Goal: Information Seeking & Learning: Learn about a topic

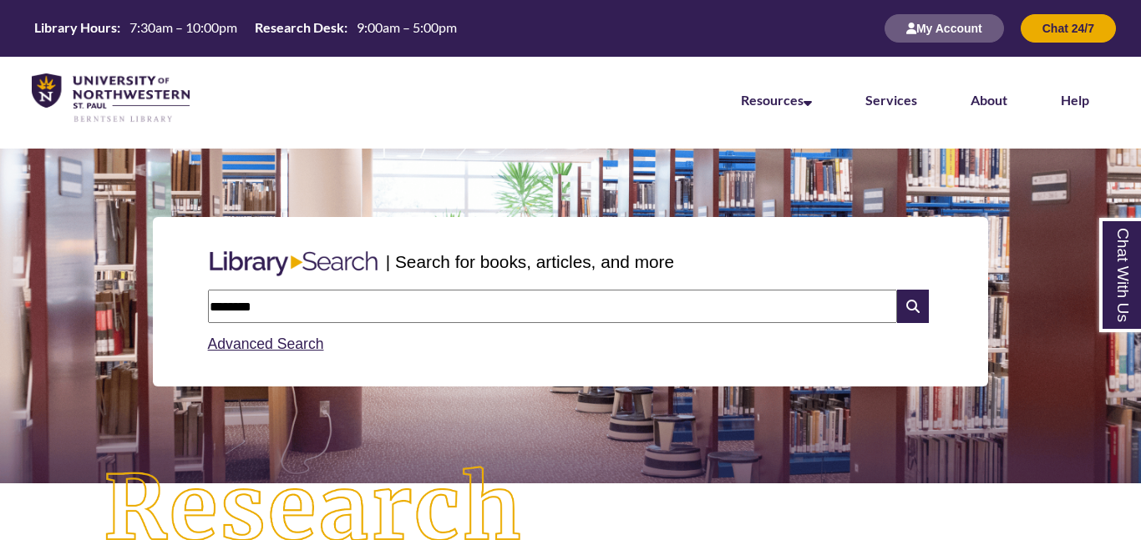
type input "********"
click at [284, 346] on link "Advanced Search" at bounding box center [266, 344] width 116 height 17
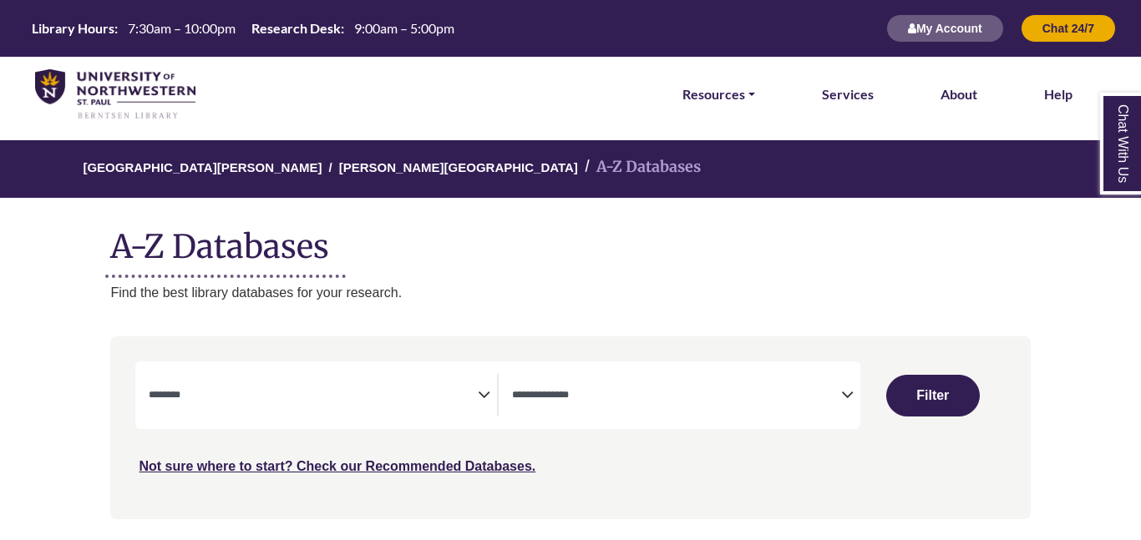
select select "Database Subject Filter"
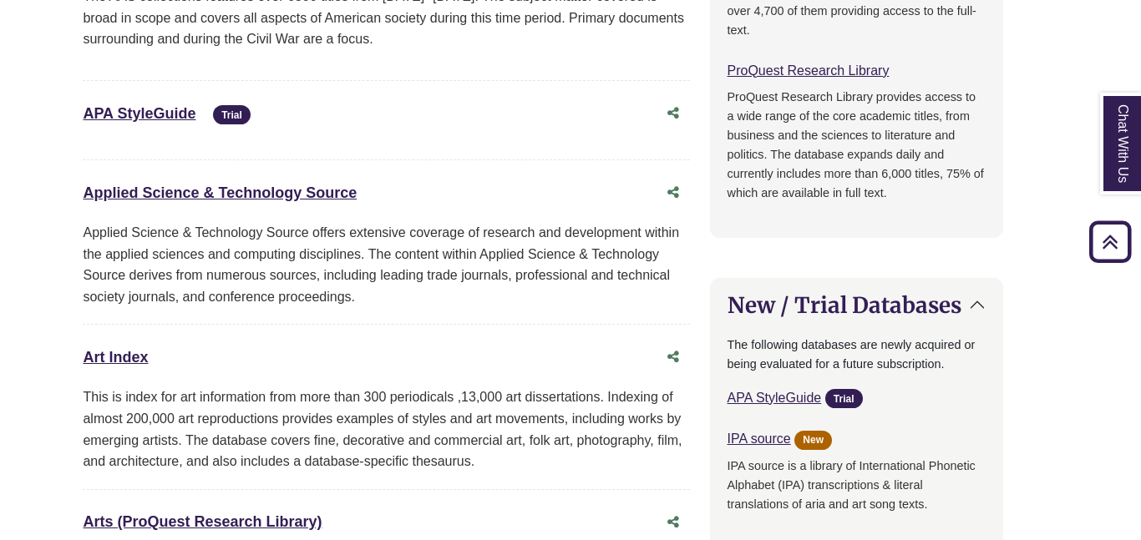
scroll to position [0, 28]
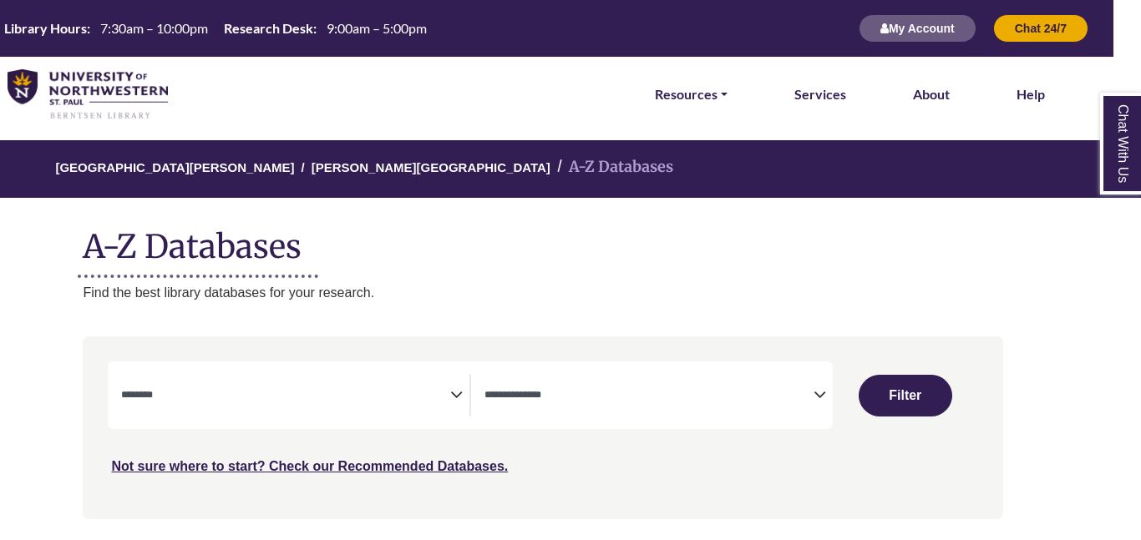
click at [456, 395] on icon "Search filters" at bounding box center [456, 392] width 13 height 25
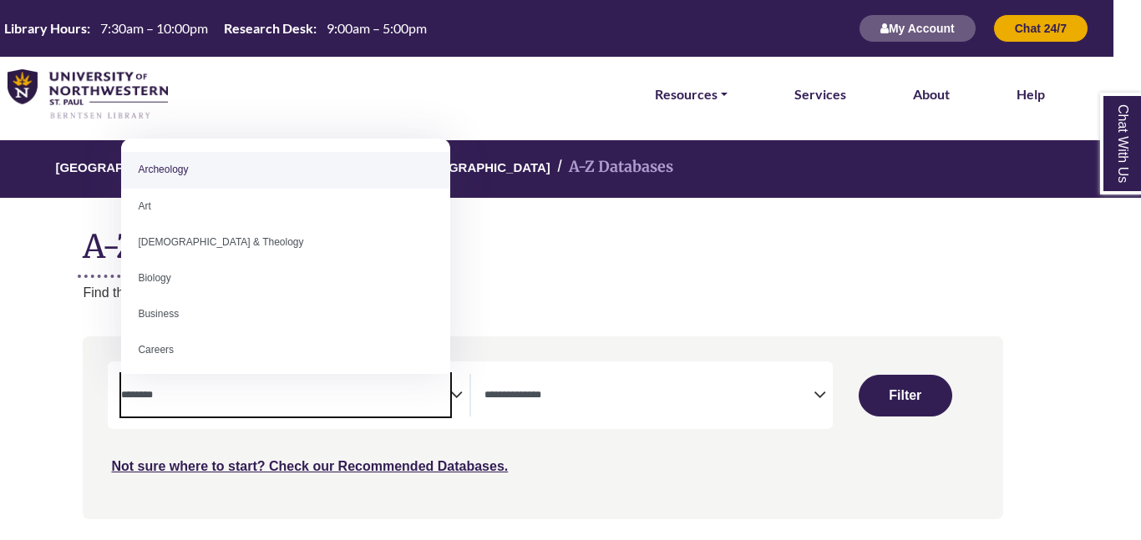
click at [700, 408] on span "Search filters" at bounding box center [649, 395] width 329 height 43
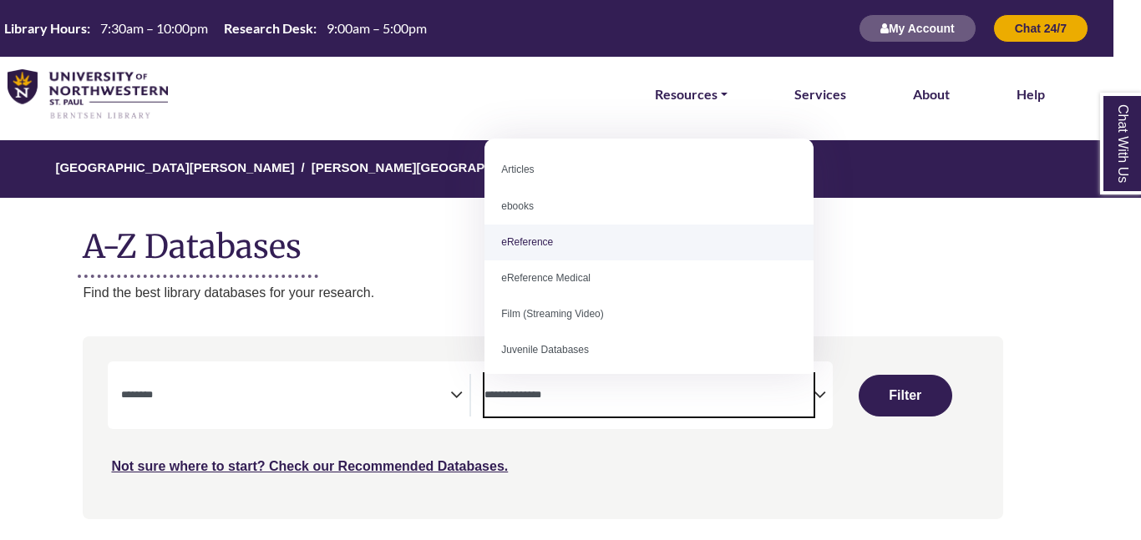
select select "*****"
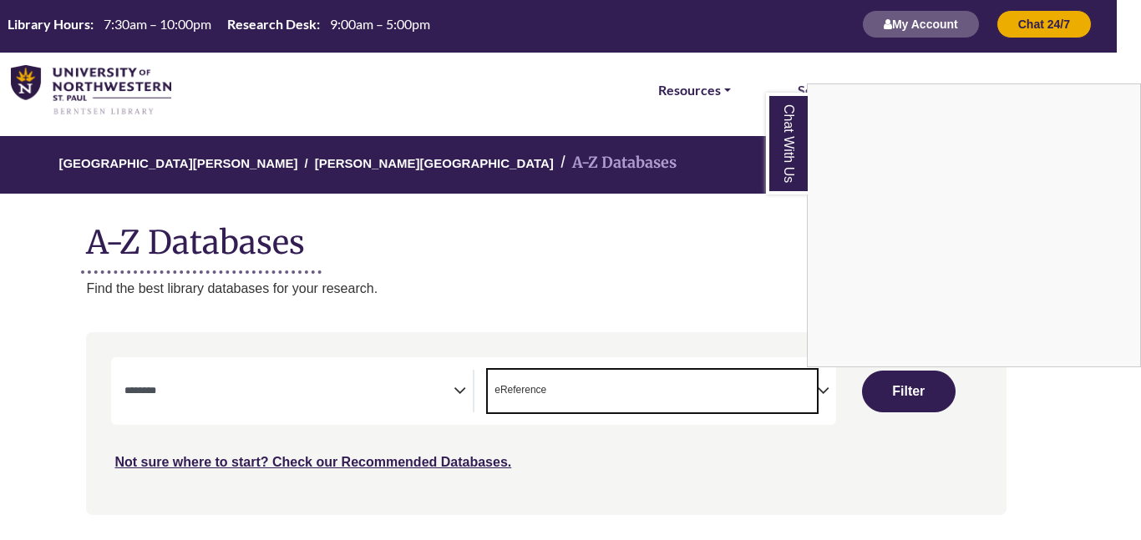
scroll to position [7, 24]
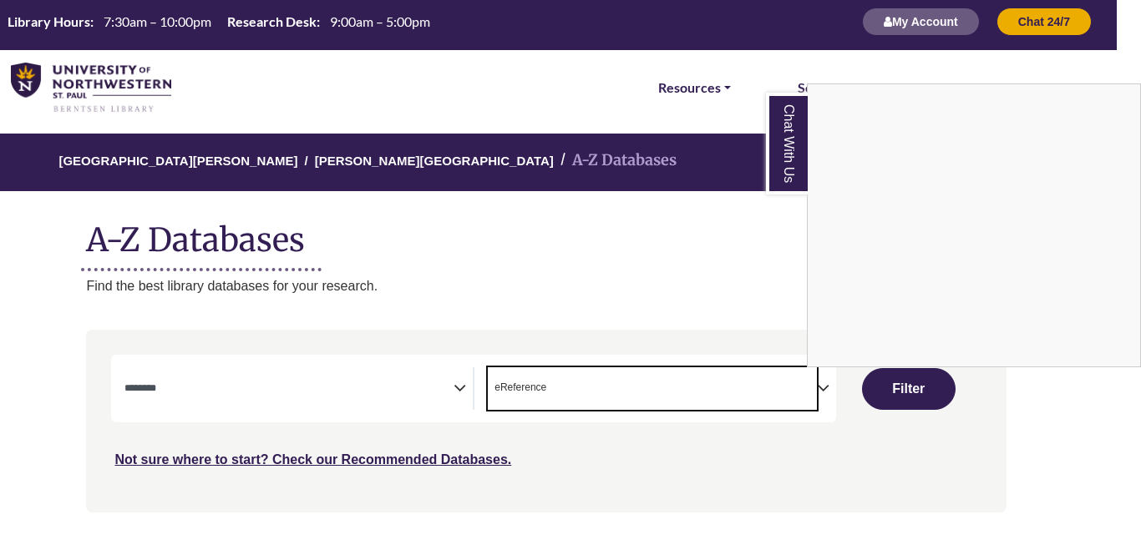
click at [915, 386] on div "Chat With Us" at bounding box center [570, 270] width 1141 height 540
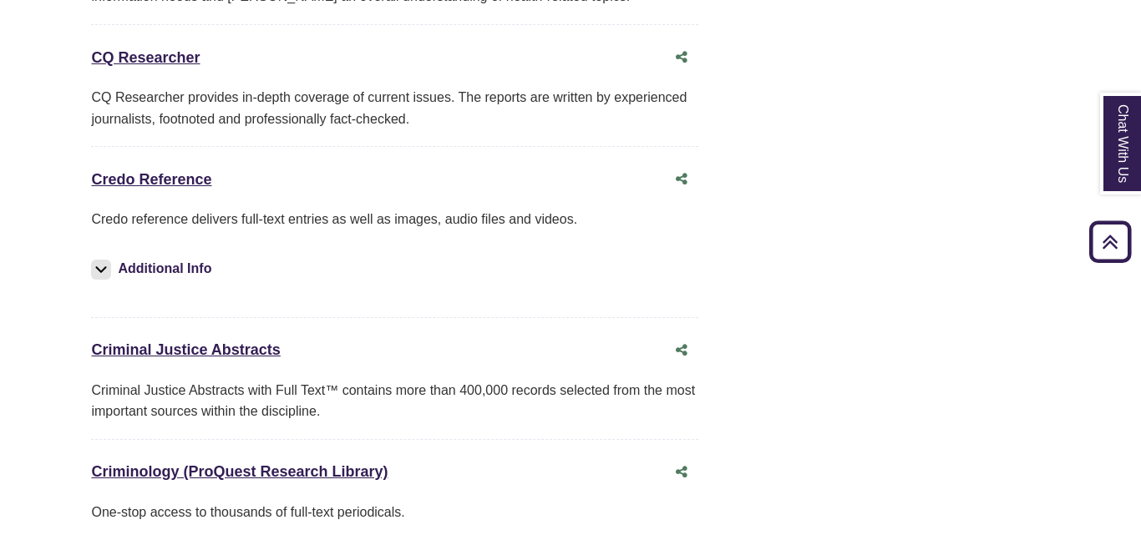
scroll to position [4289, 18]
click at [196, 171] on link "Credo Reference This link opens in a new window" at bounding box center [152, 179] width 120 height 17
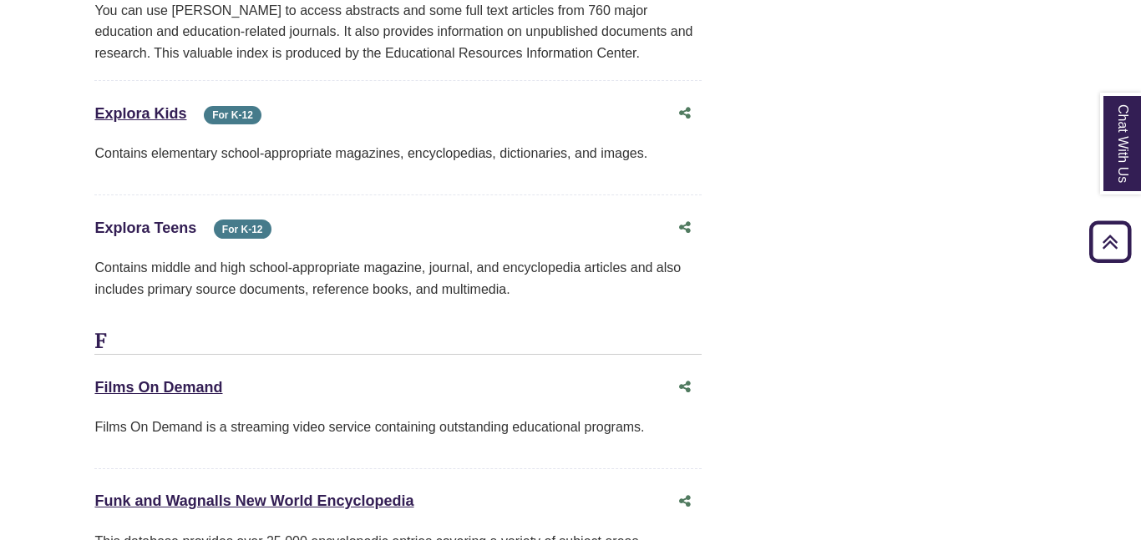
scroll to position [6113, 15]
click at [125, 219] on link "Explora Teens This link opens in a new window" at bounding box center [146, 227] width 102 height 17
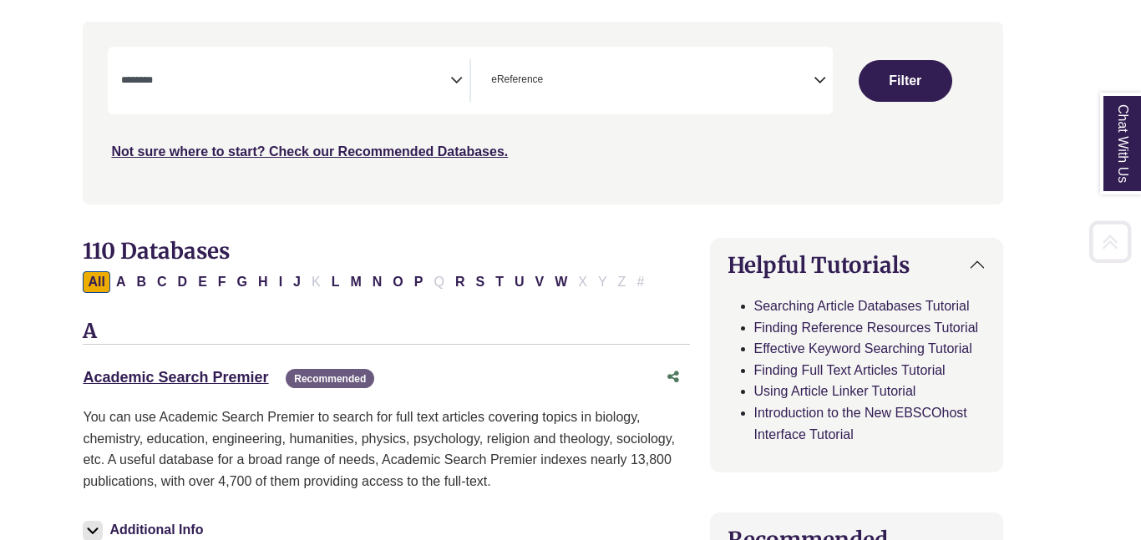
scroll to position [325, 27]
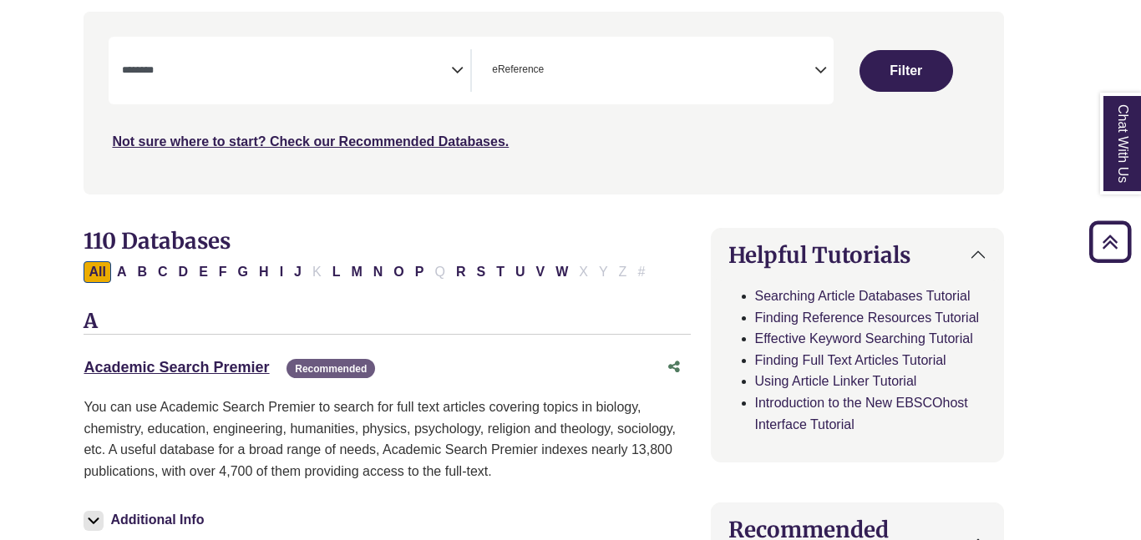
click at [464, 61] on div "**********" at bounding box center [296, 70] width 348 height 43
click at [458, 69] on icon "Search filters" at bounding box center [457, 67] width 13 height 25
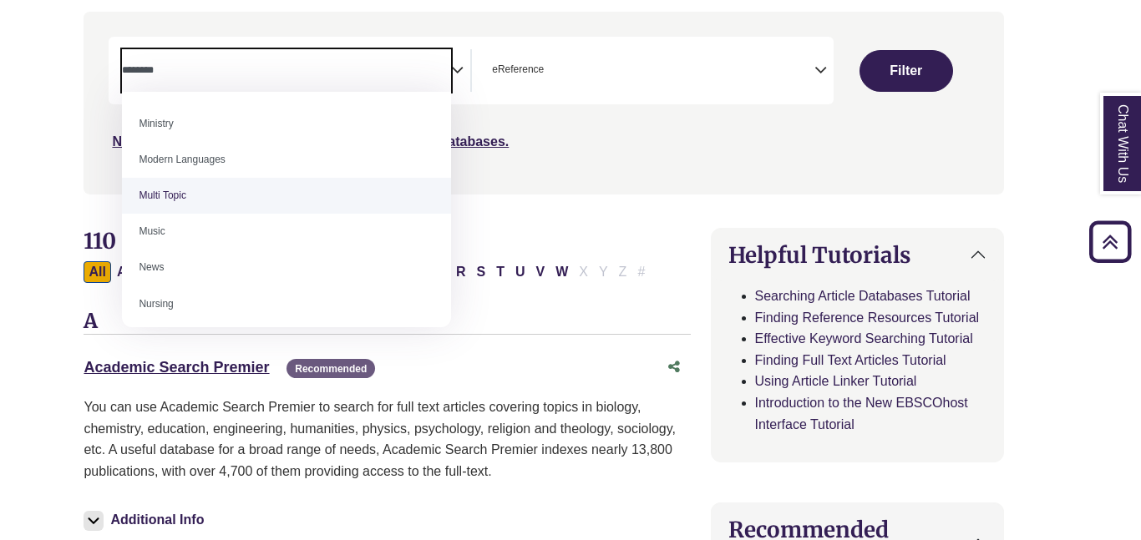
scroll to position [1487, 0]
click at [584, 170] on div "Search filters" at bounding box center [544, 102] width 900 height 169
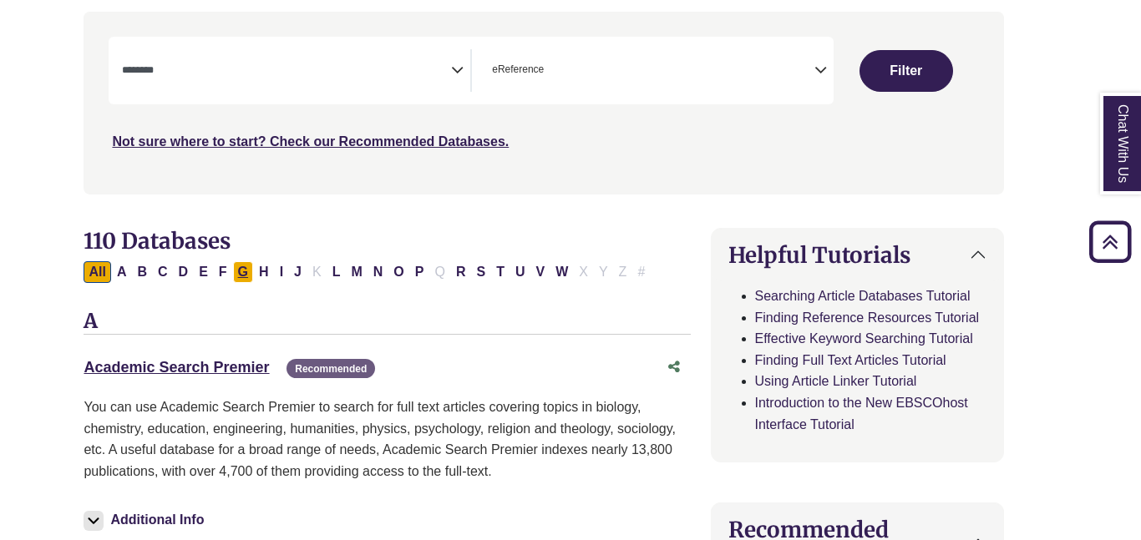
click at [248, 267] on button "G" at bounding box center [243, 272] width 20 height 22
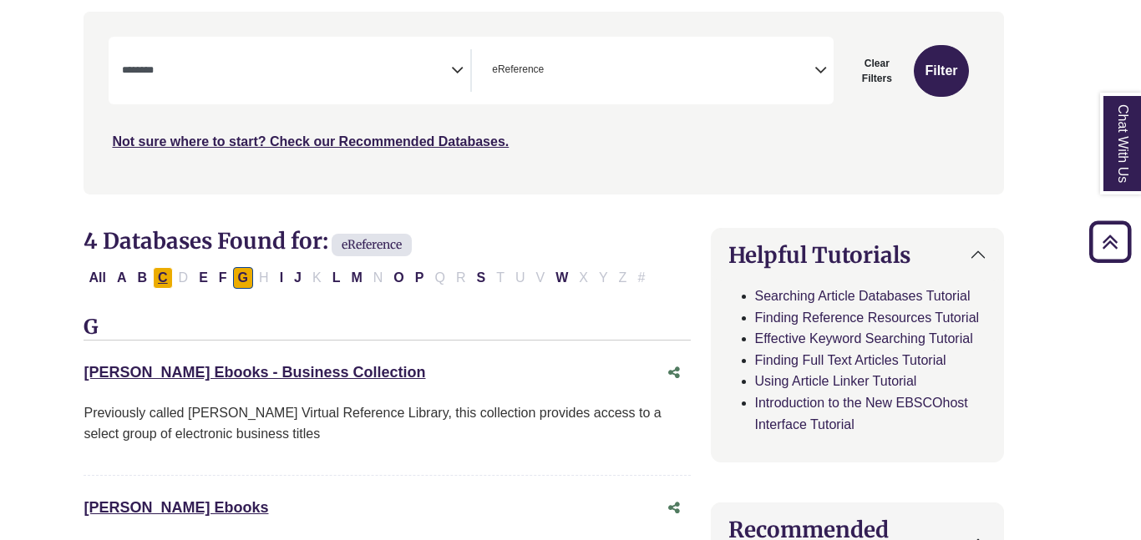
click at [167, 277] on button "C" at bounding box center [163, 278] width 20 height 22
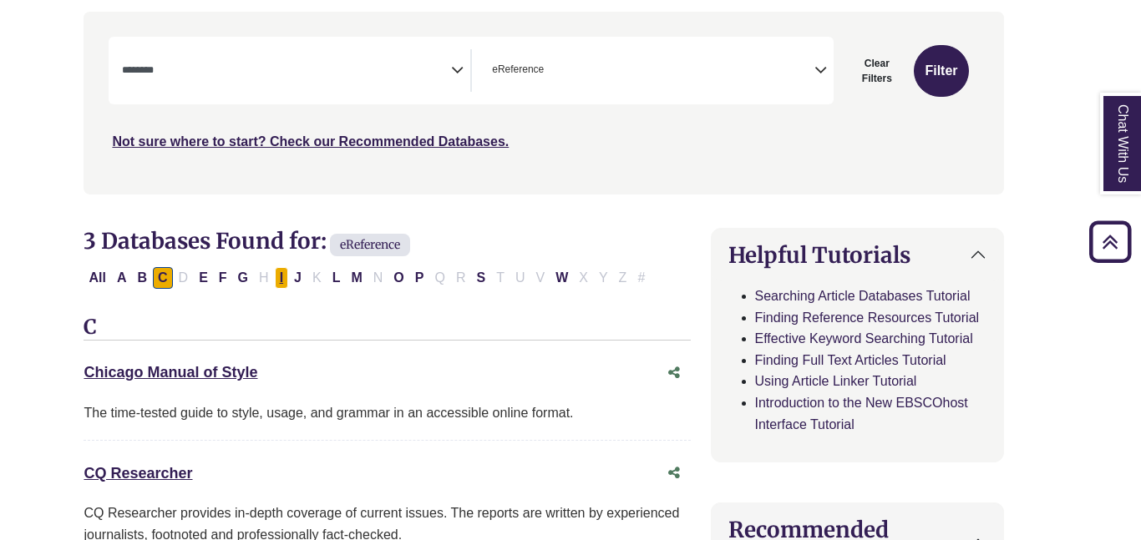
click at [285, 278] on button "I" at bounding box center [281, 278] width 13 height 22
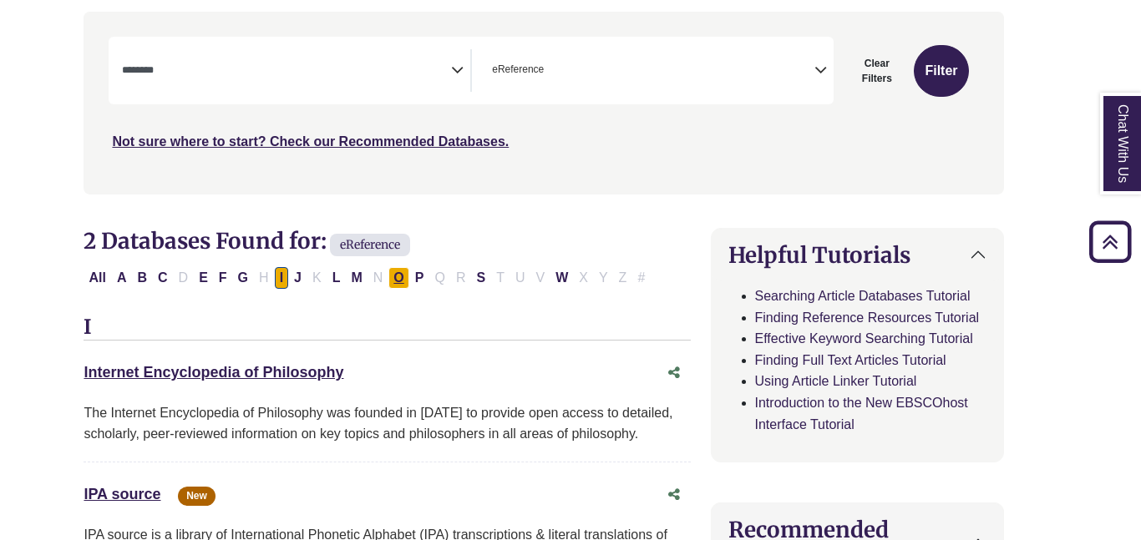
click at [398, 282] on button "O" at bounding box center [398, 278] width 20 height 22
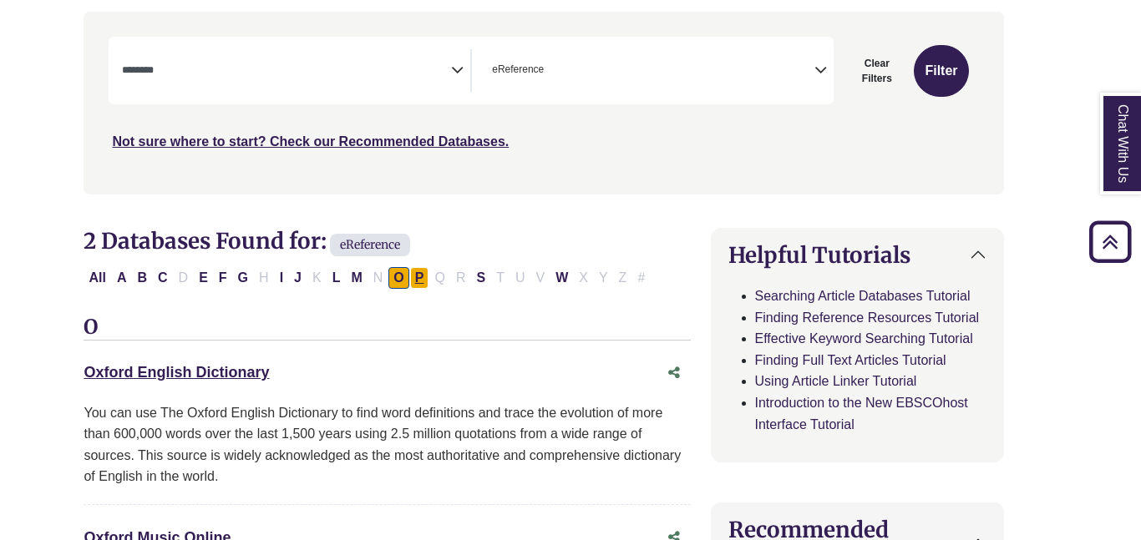
click at [414, 282] on button "P" at bounding box center [419, 278] width 19 height 22
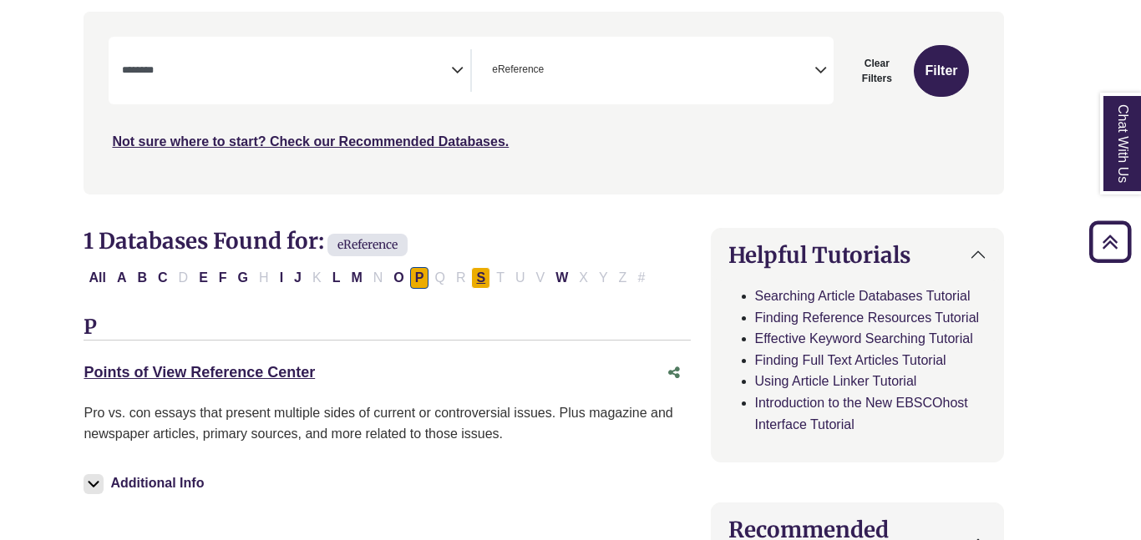
click at [485, 276] on button "S" at bounding box center [480, 278] width 19 height 22
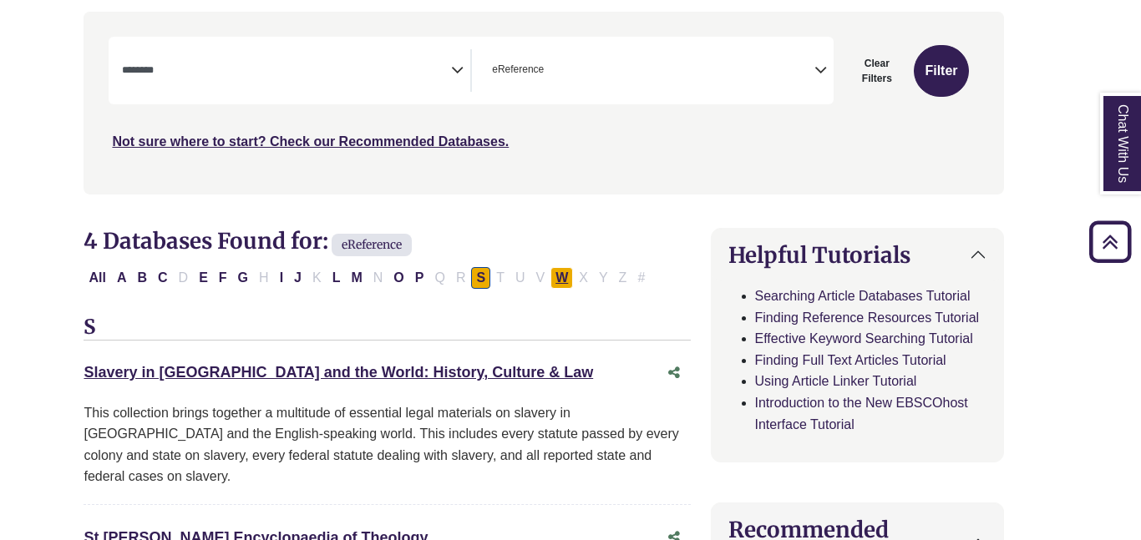
click at [557, 281] on button "W" at bounding box center [562, 278] width 23 height 22
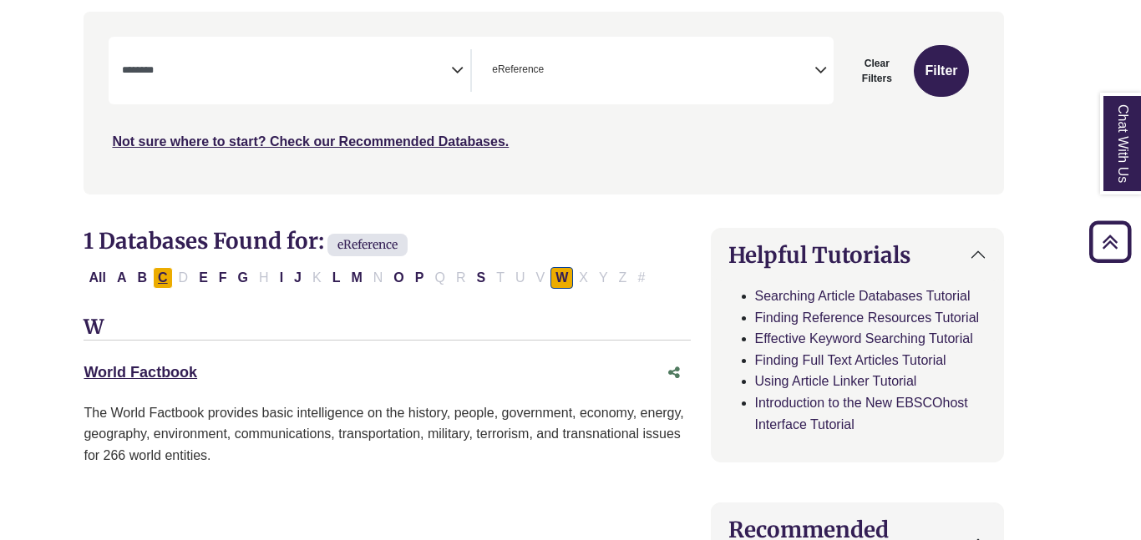
click at [162, 276] on button "C" at bounding box center [163, 278] width 20 height 22
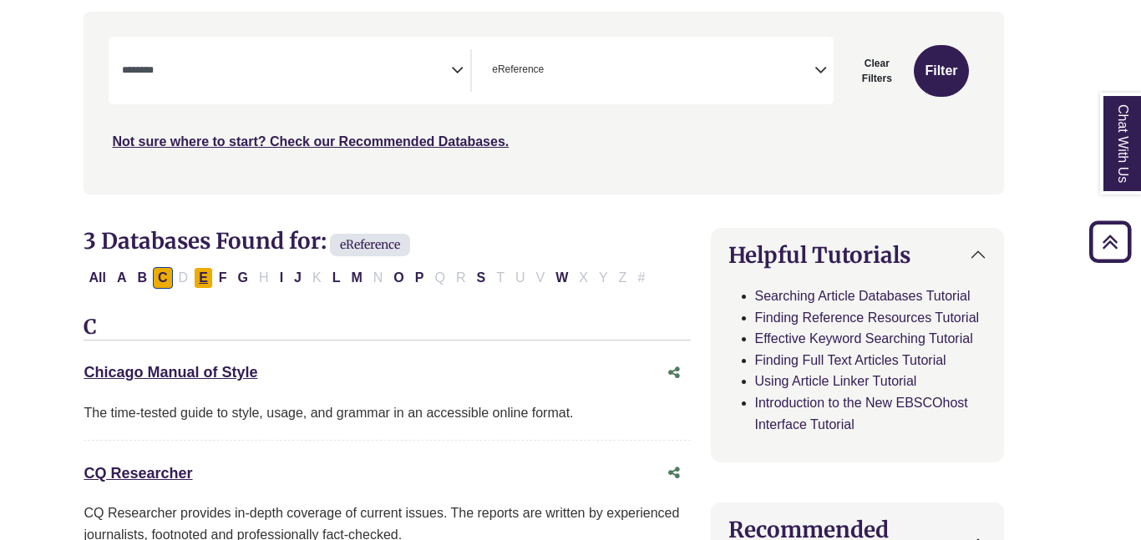
click at [211, 276] on button "E" at bounding box center [203, 278] width 19 height 22
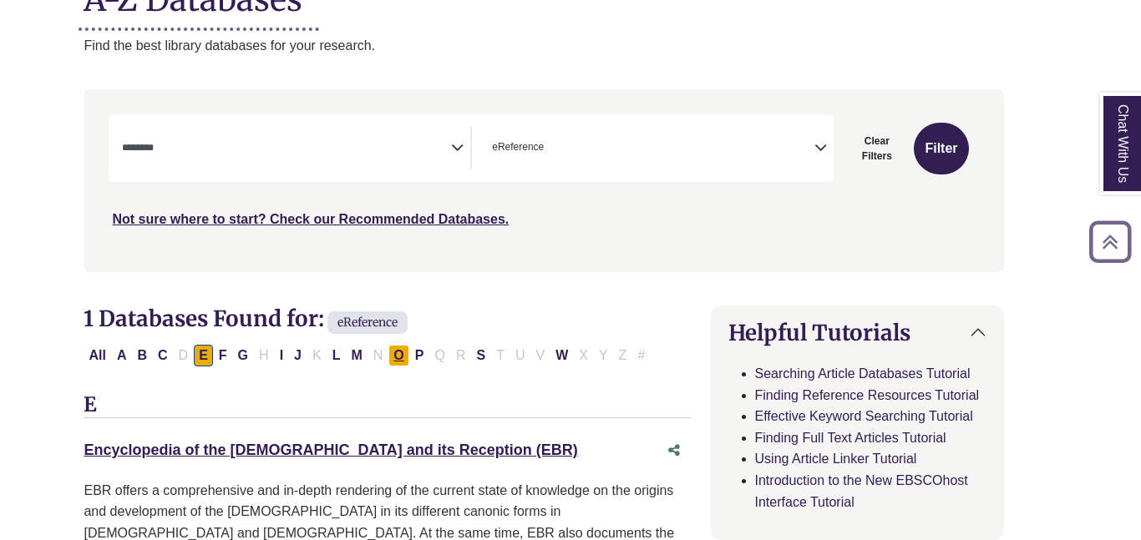
scroll to position [248, 27]
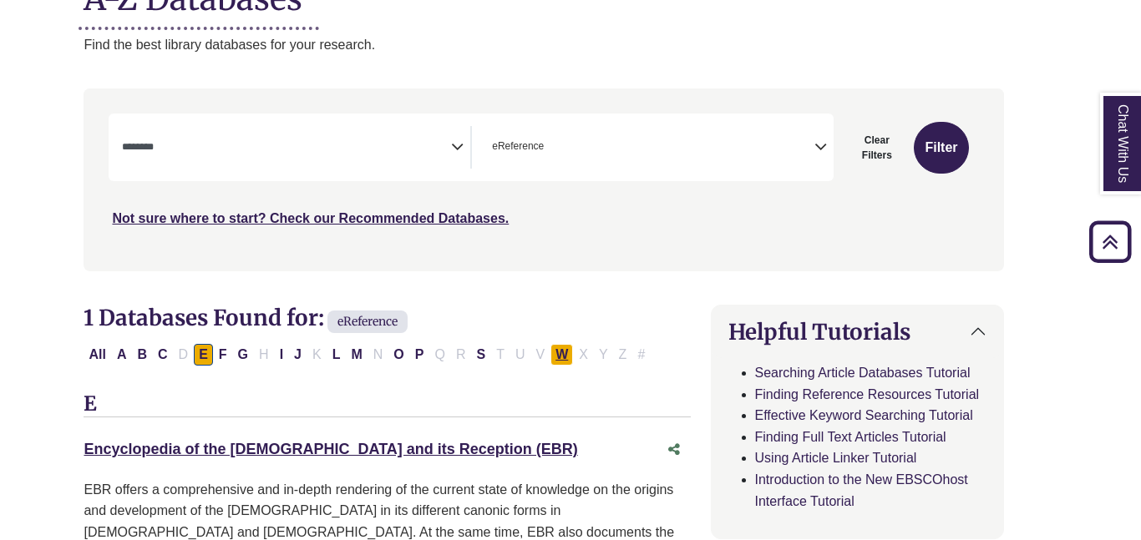
click at [565, 358] on button "W" at bounding box center [562, 355] width 23 height 22
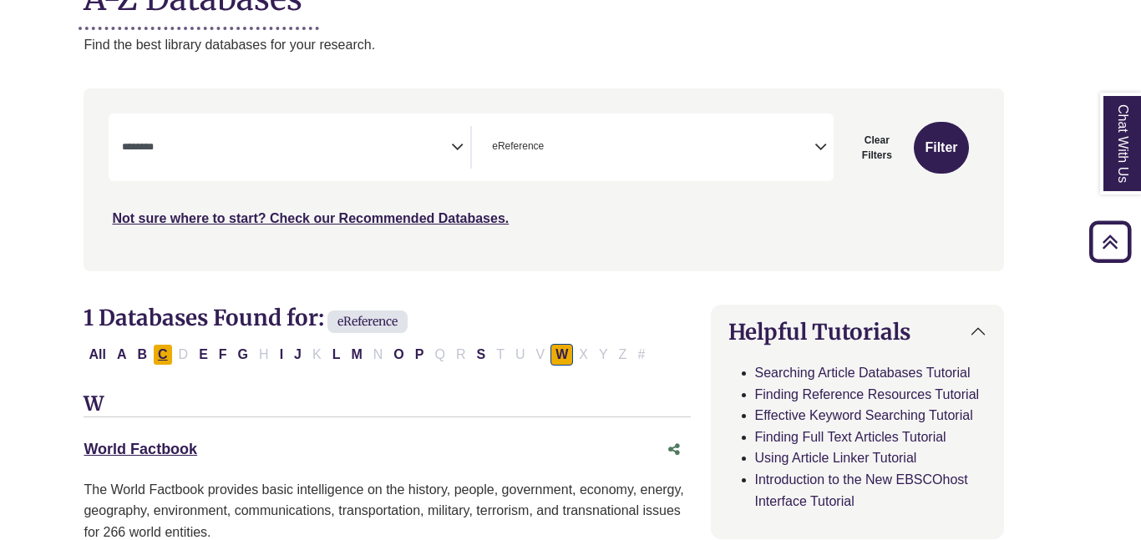
click at [165, 354] on button "C" at bounding box center [163, 355] width 20 height 22
select select "Database Subject Filter"
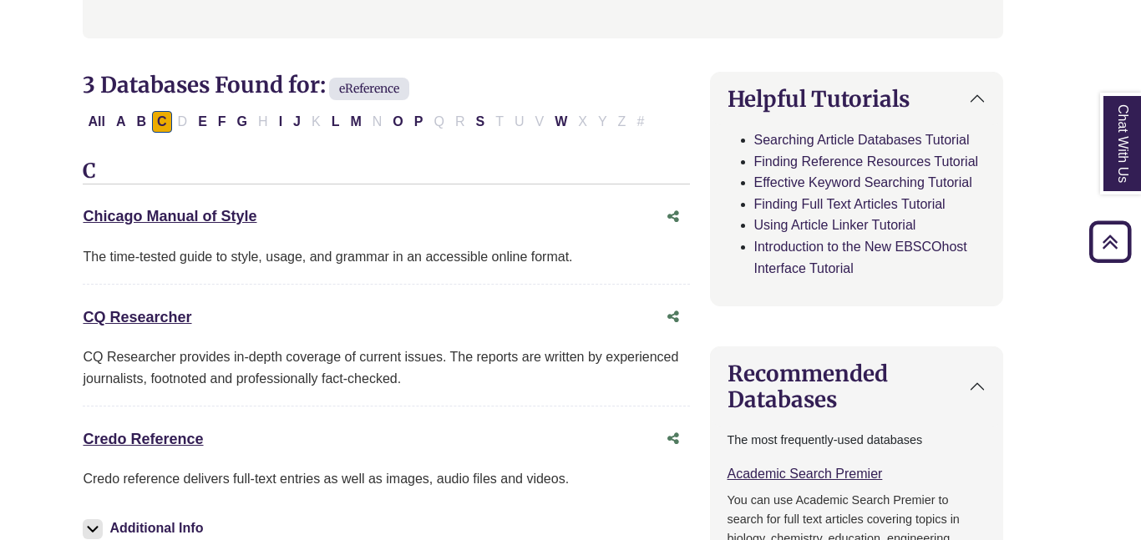
scroll to position [480, 28]
click at [143, 326] on link "CQ Researcher This link opens in a new window" at bounding box center [137, 318] width 109 height 17
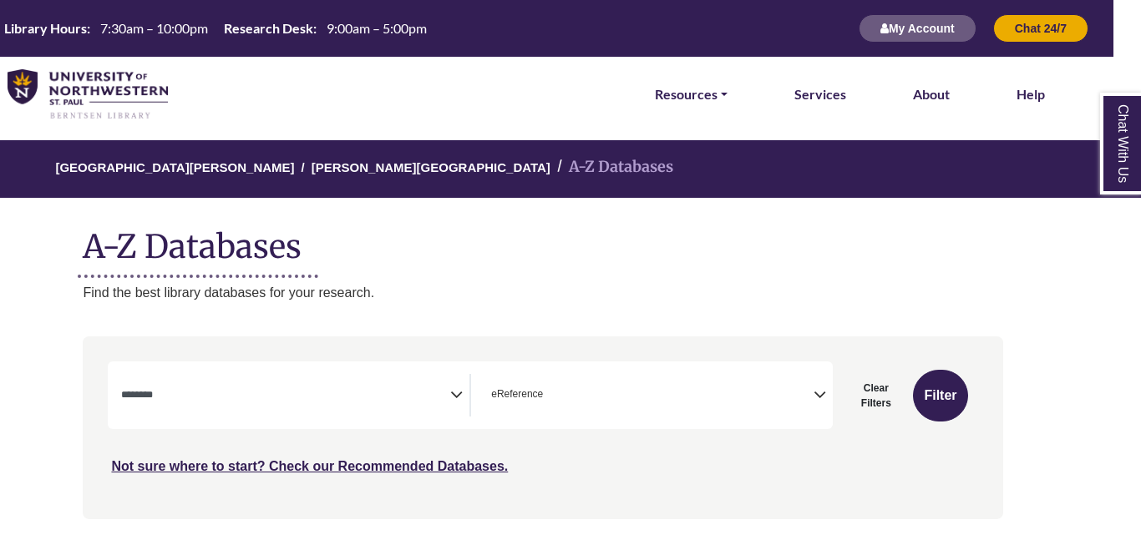
click at [816, 390] on icon "Search filters" at bounding box center [820, 392] width 13 height 25
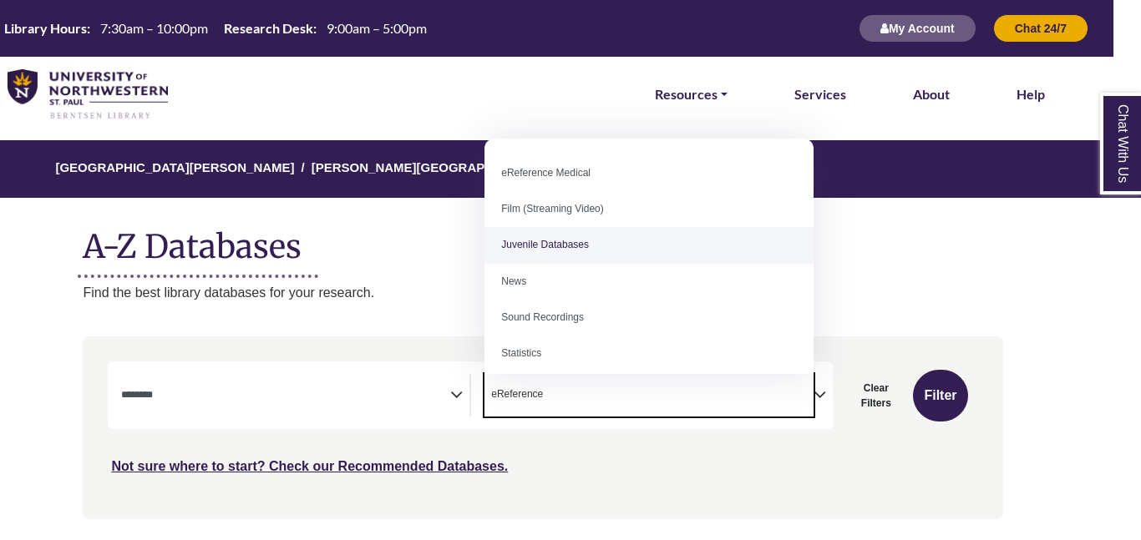
scroll to position [116, 0]
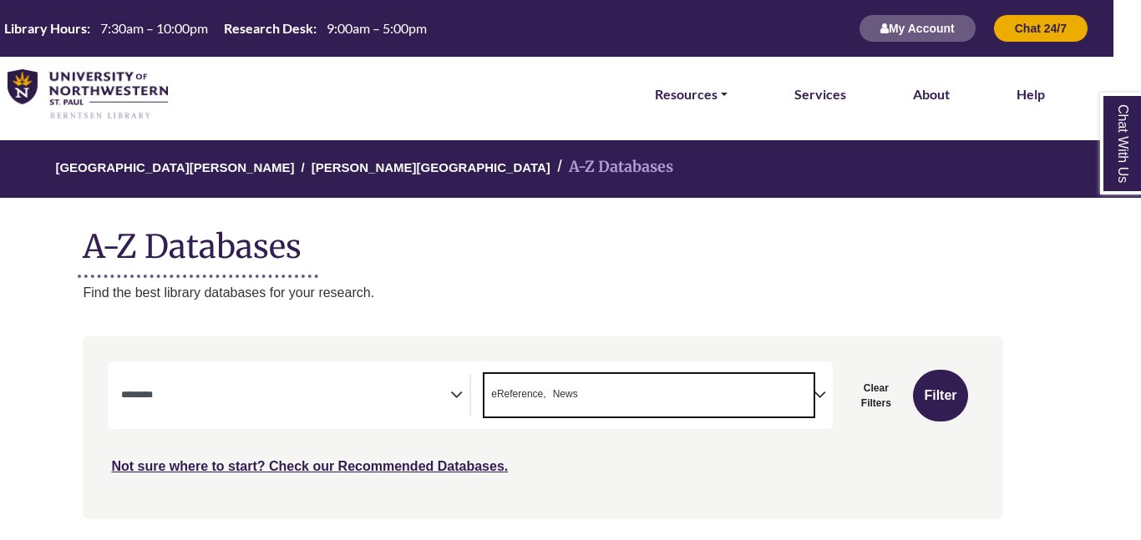
click at [619, 395] on span "× eReference × News" at bounding box center [649, 395] width 329 height 43
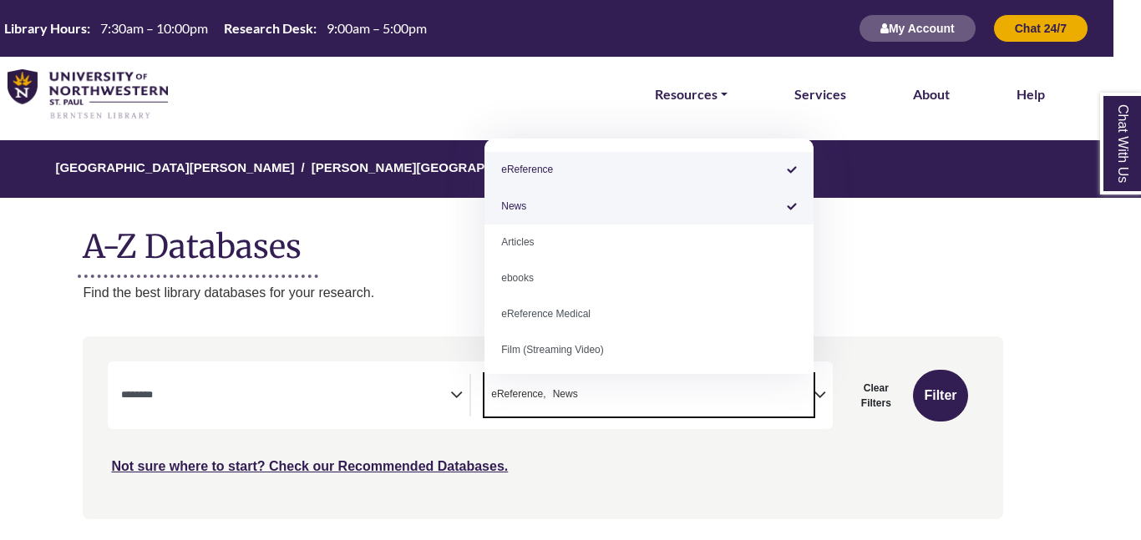
select select "*****"
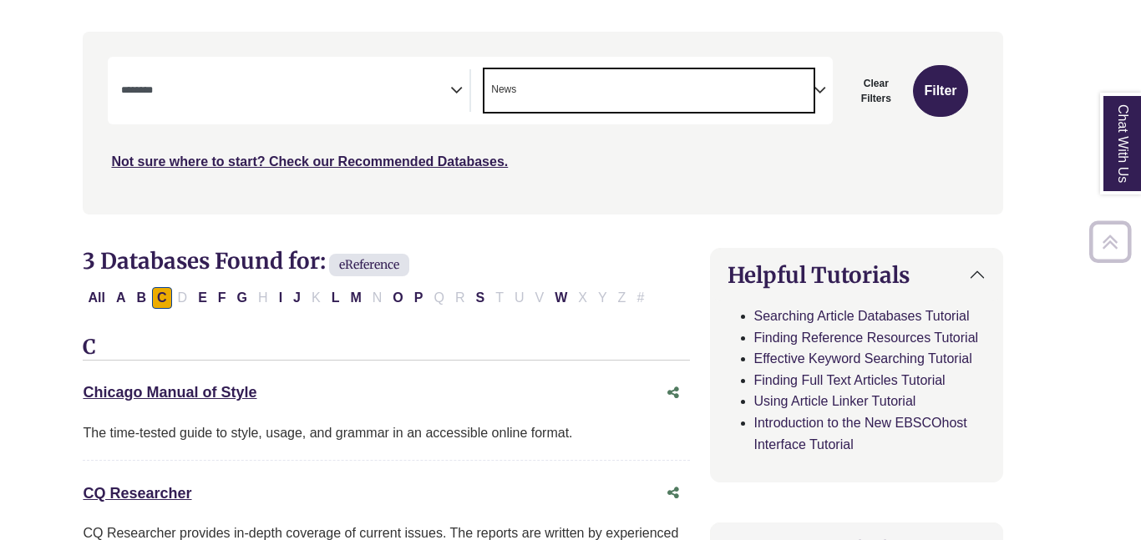
scroll to position [308, 26]
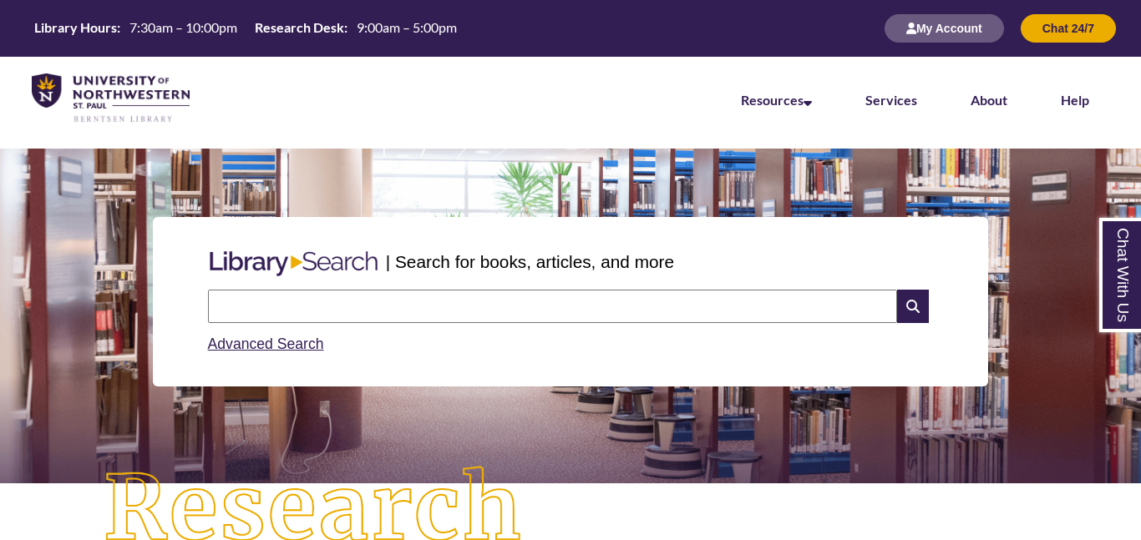
click at [494, 311] on input "text" at bounding box center [552, 306] width 689 height 33
type input "**********"
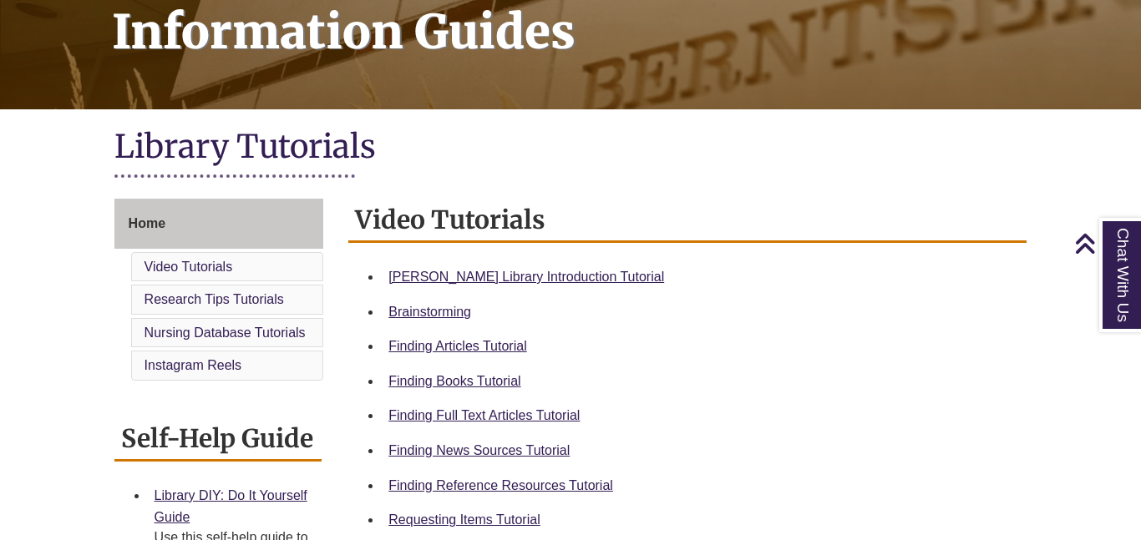
scroll to position [272, 0]
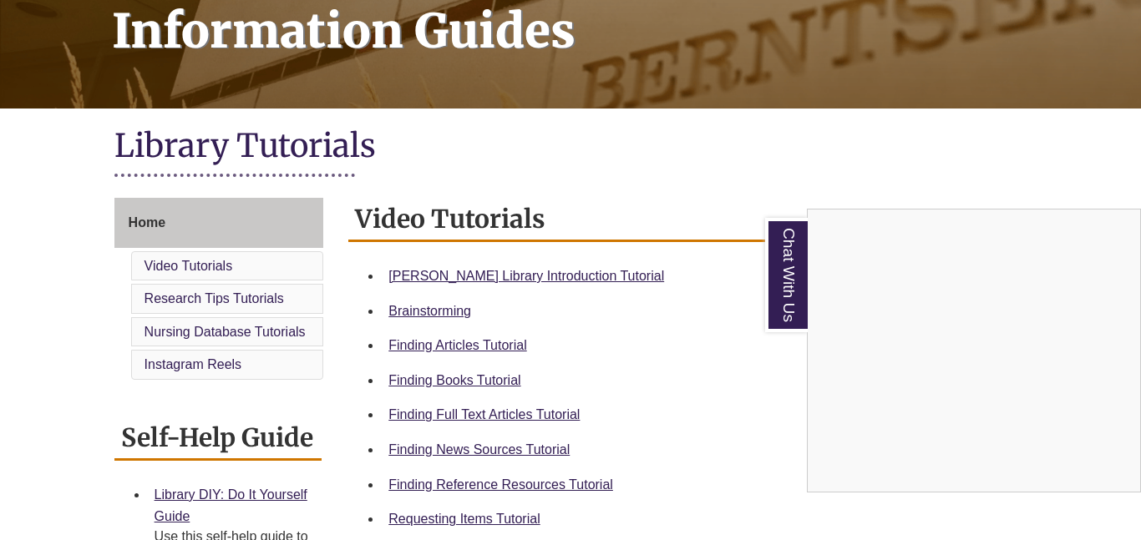
click at [469, 273] on div "Chat With Us" at bounding box center [570, 270] width 1141 height 540
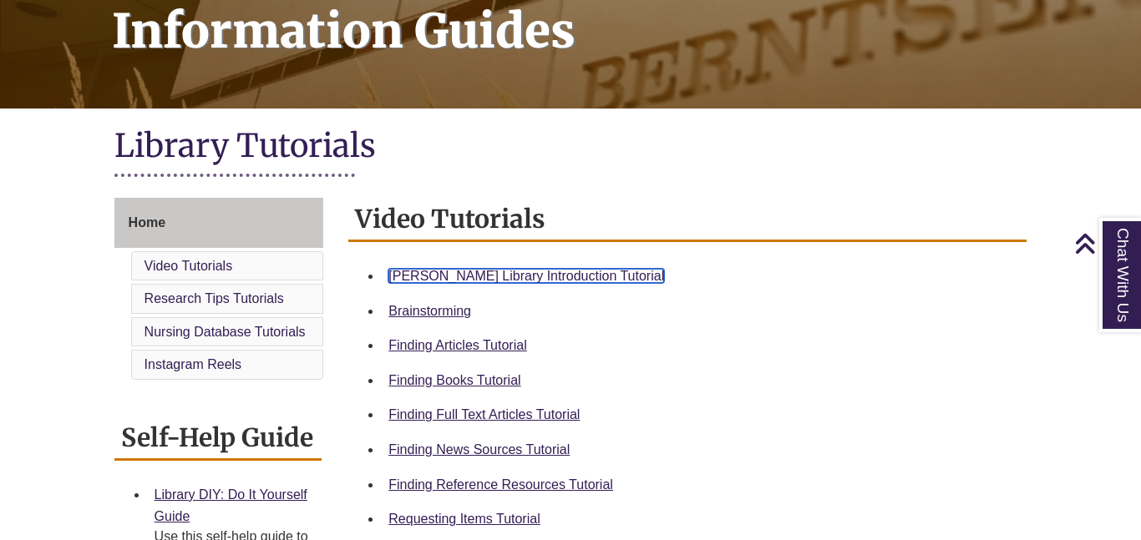
click at [481, 275] on link "Berntsen Library Introduction Tutorial" at bounding box center [526, 276] width 276 height 14
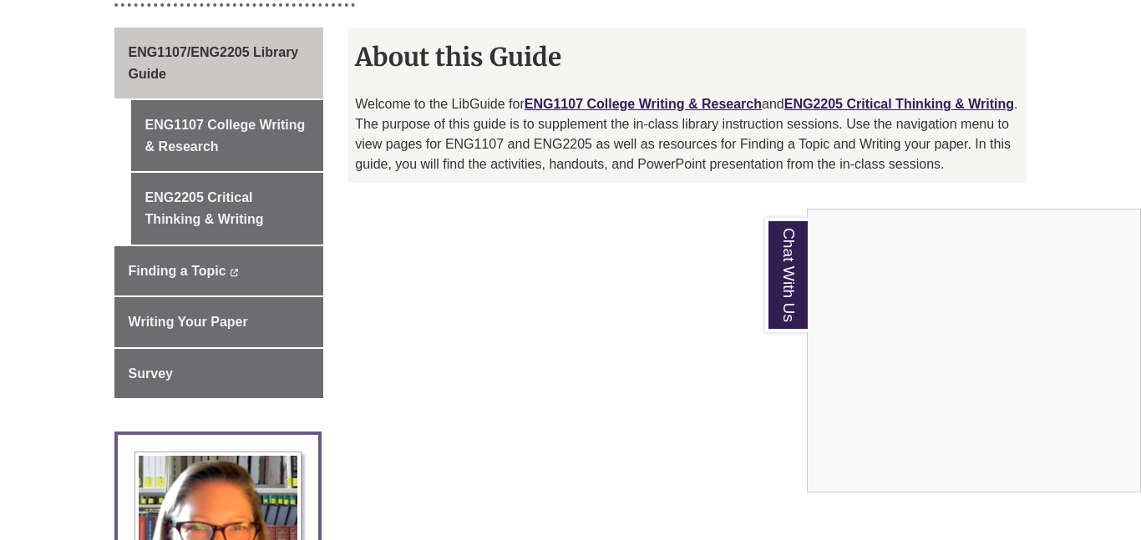
scroll to position [464, 0]
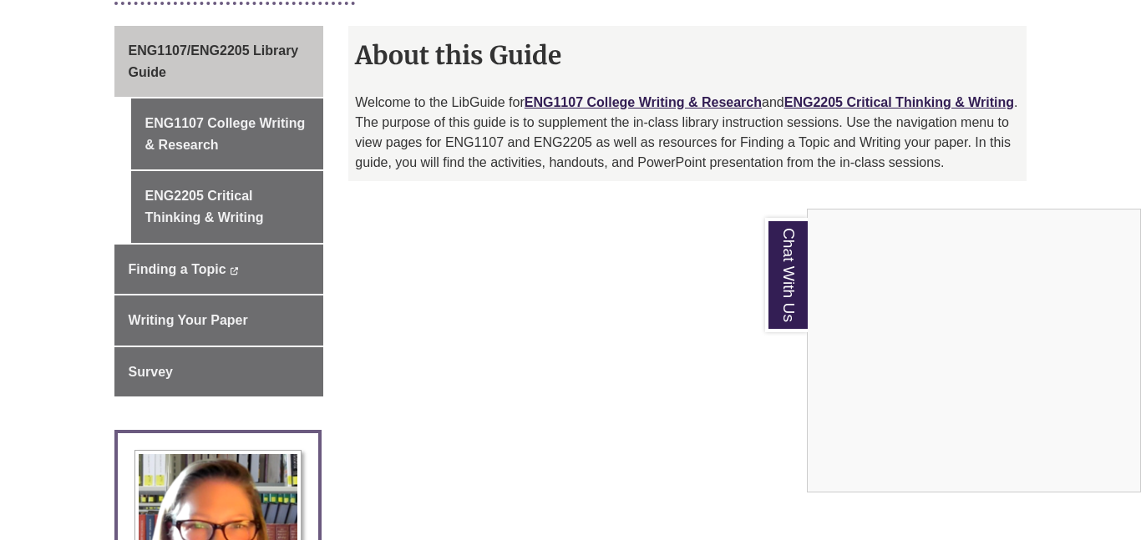
click at [201, 112] on div "Chat With Us" at bounding box center [570, 270] width 1141 height 540
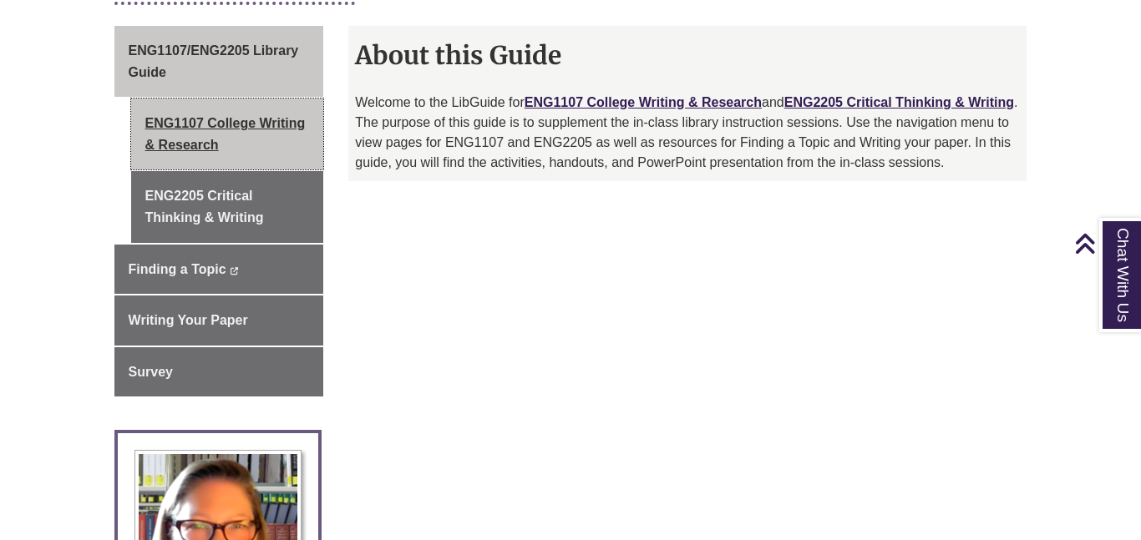
click at [227, 102] on link "ENG1107 College Writing & Research" at bounding box center [227, 134] width 193 height 71
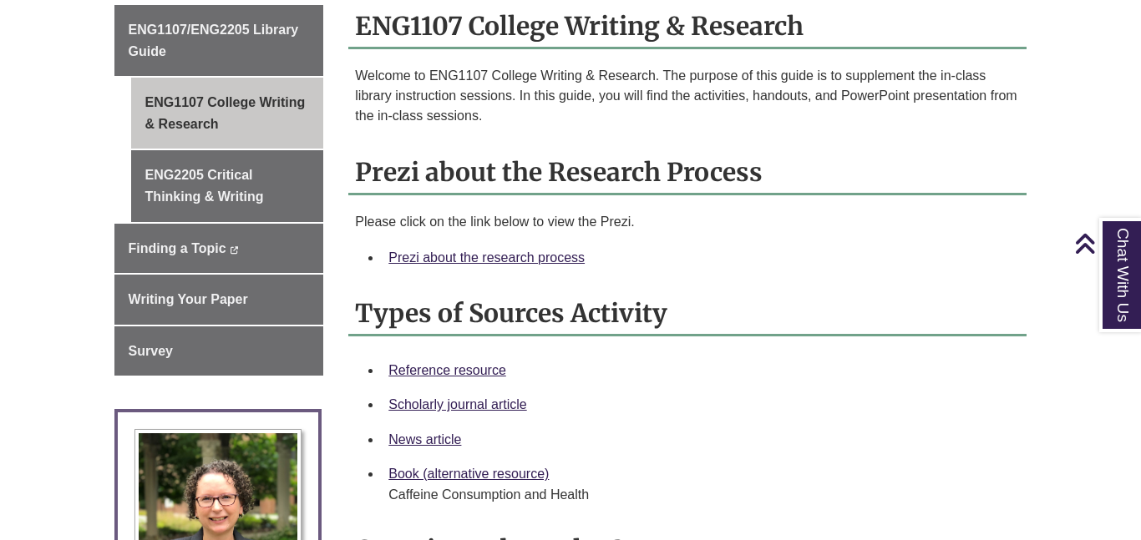
scroll to position [501, 0]
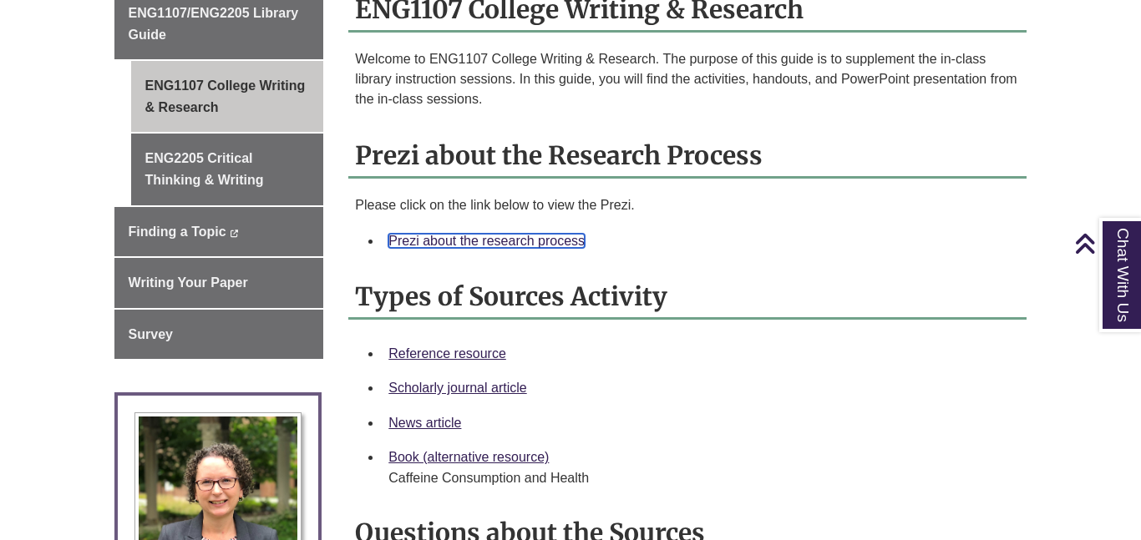
click at [459, 234] on link "Prezi about the research process" at bounding box center [486, 241] width 196 height 14
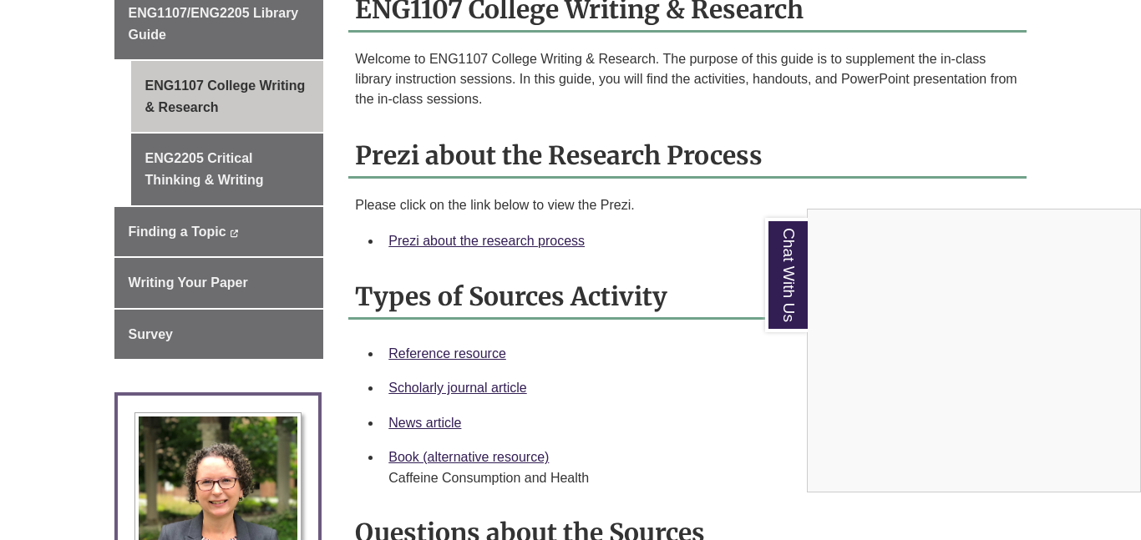
scroll to position [0, 0]
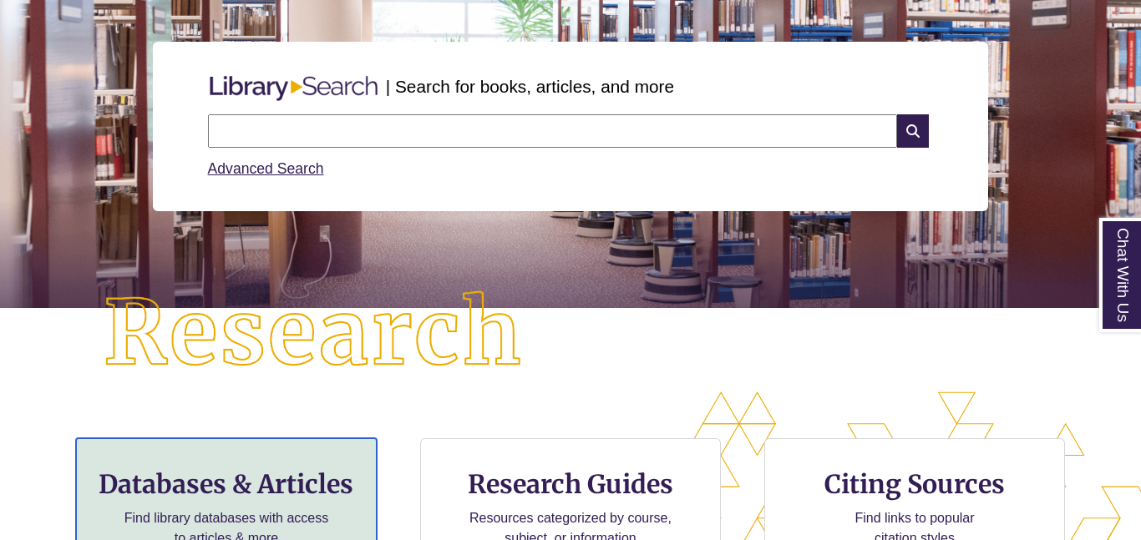
click at [166, 509] on p "Find library databases with access to articles & more" at bounding box center [227, 529] width 218 height 40
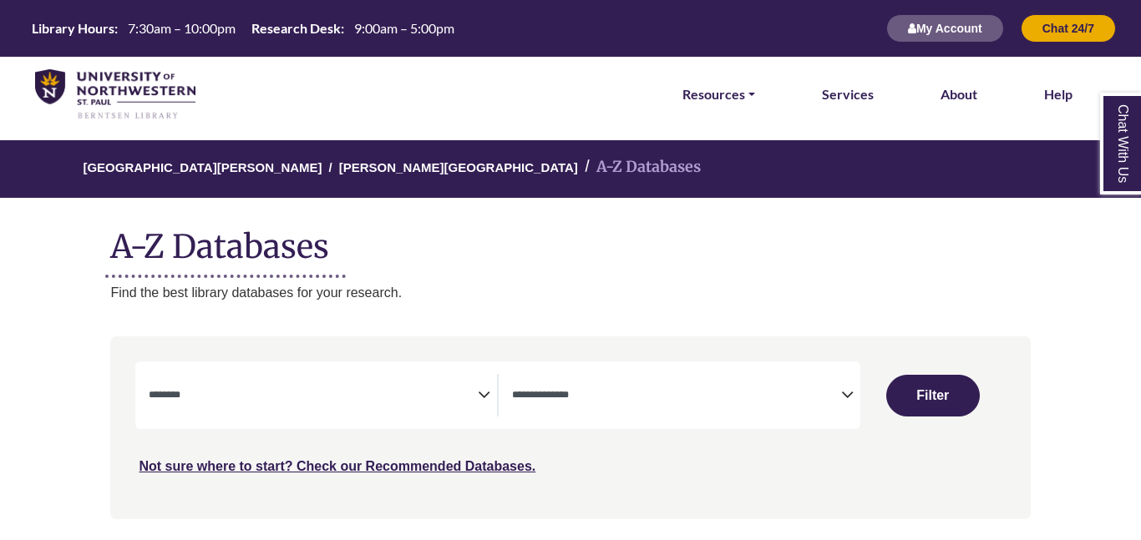
select select "Database Subject Filter"
select select "Database Types Filter"
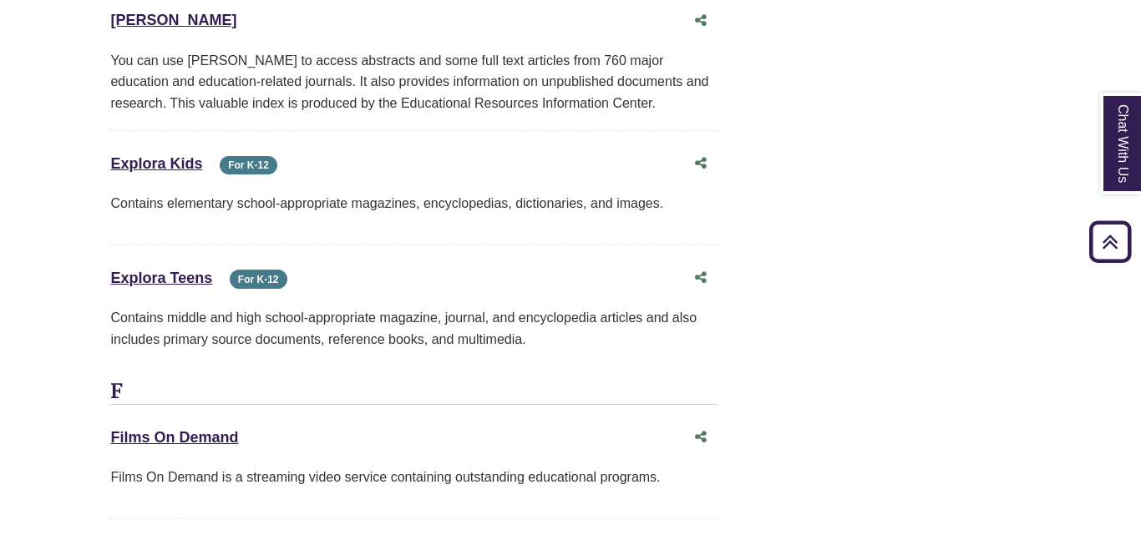
scroll to position [6061, 0]
click at [154, 272] on link "Explora Teens This link opens in a new window" at bounding box center [161, 280] width 102 height 17
click at [130, 272] on link "Explora Teens This link opens in a new window" at bounding box center [161, 280] width 102 height 17
